Goal: Check status: Check status

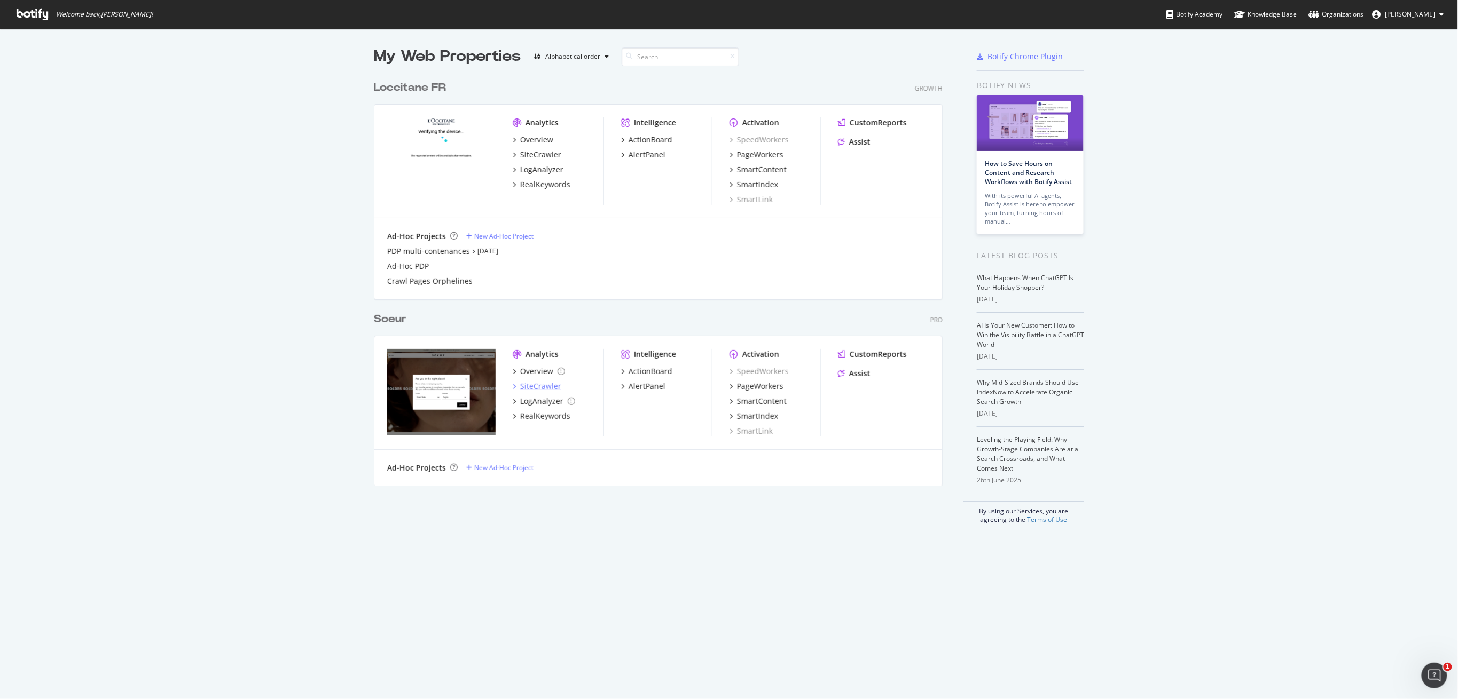
click at [529, 390] on div "SiteCrawler" at bounding box center [540, 386] width 41 height 11
